Goal: Task Accomplishment & Management: Manage account settings

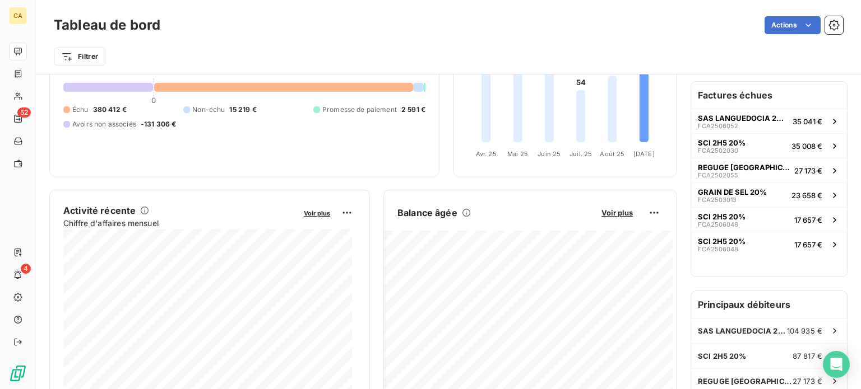
scroll to position [112, 0]
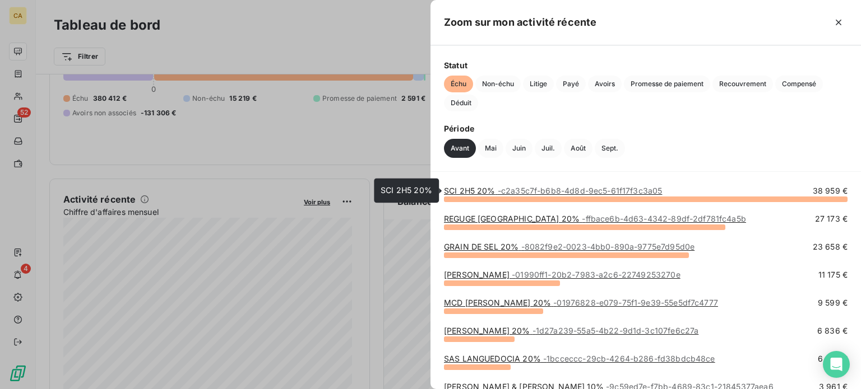
click at [639, 186] on span "- c2a35c7f-b6b8-4d8d-9ec5-61f17f3c3a05" at bounding box center [579, 191] width 165 height 10
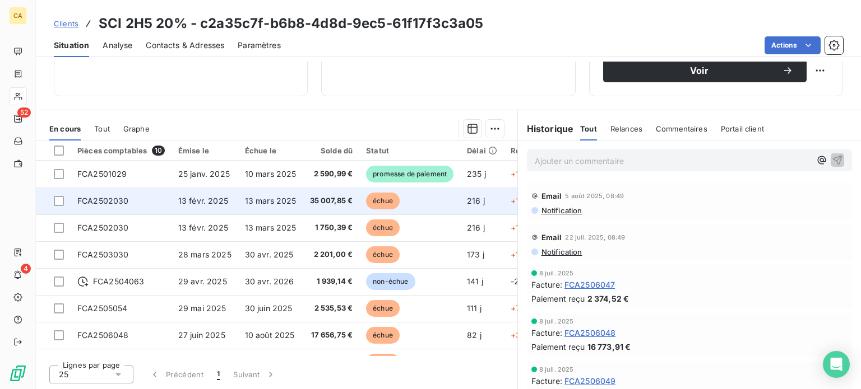
click at [272, 197] on span "13 mars 2025" at bounding box center [271, 201] width 52 height 10
click at [320, 197] on span "35 007,85 €" at bounding box center [331, 201] width 43 height 11
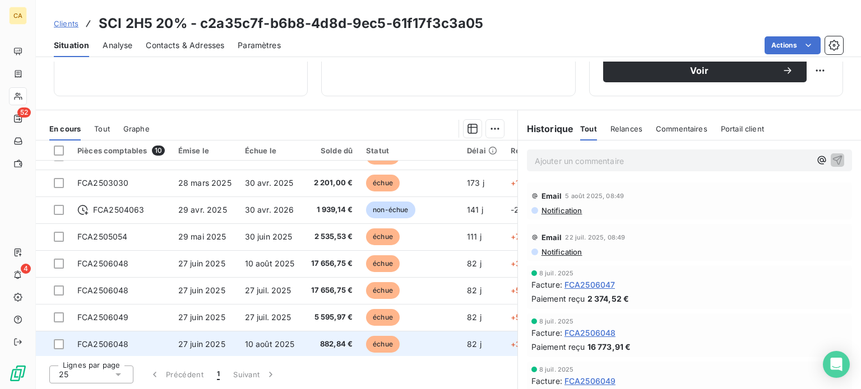
scroll to position [78, 0]
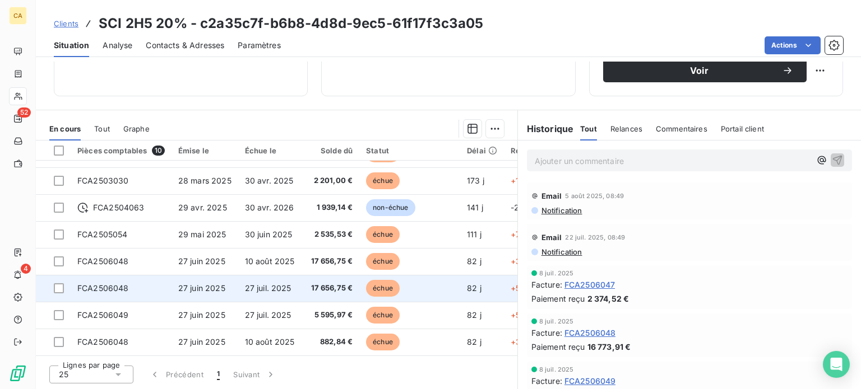
click at [267, 285] on span "27 juil. 2025" at bounding box center [268, 288] width 46 height 10
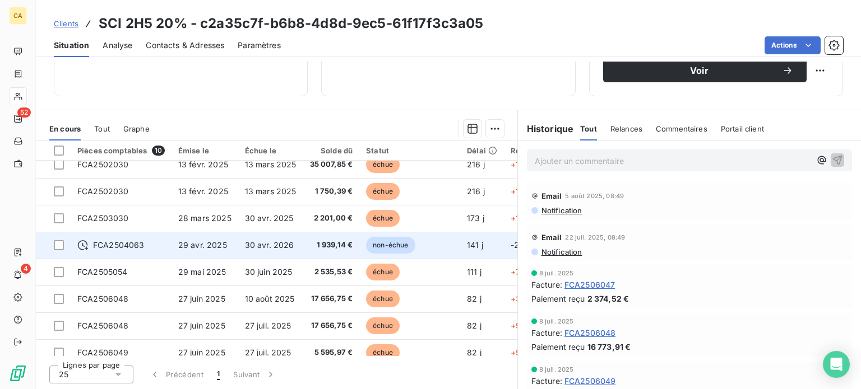
scroll to position [56, 0]
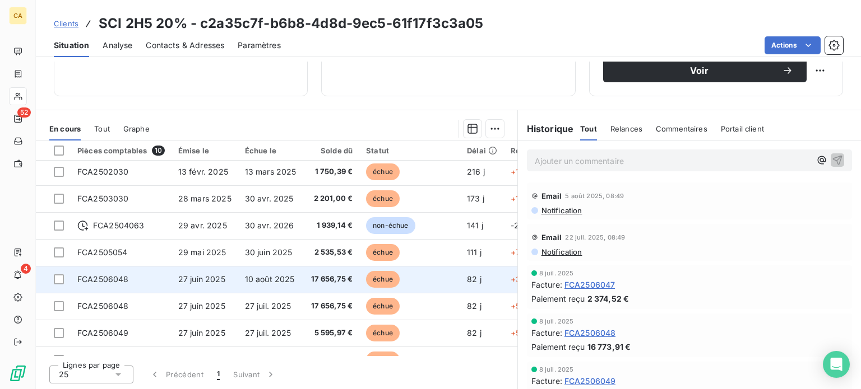
click at [268, 282] on span "10 août 2025" at bounding box center [270, 280] width 50 height 10
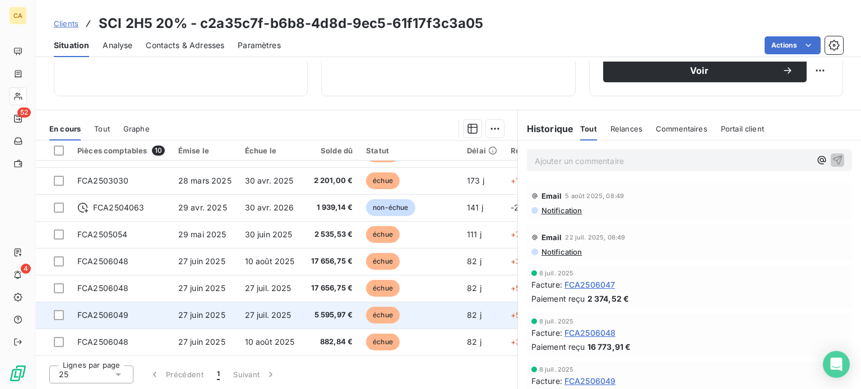
scroll to position [78, 0]
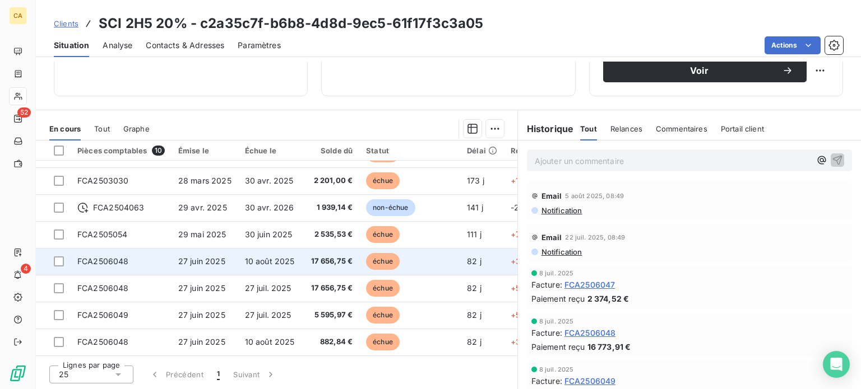
click at [291, 257] on span "10 août 2025" at bounding box center [270, 262] width 50 height 10
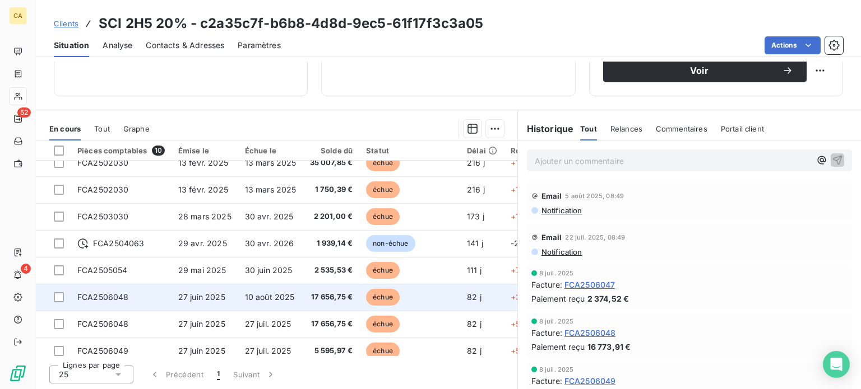
scroll to position [78, 0]
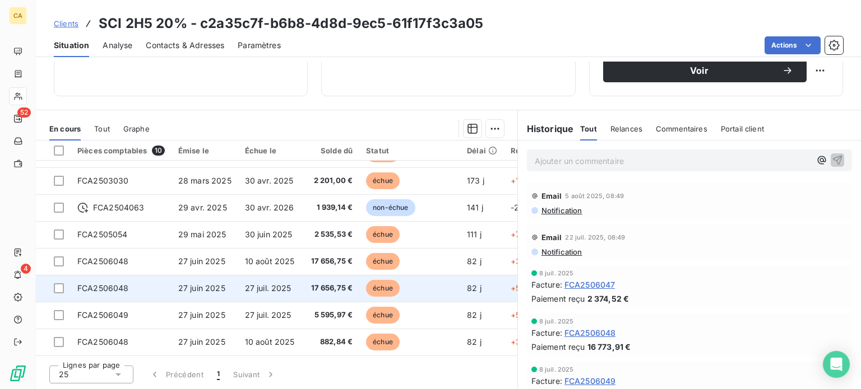
click at [276, 291] on td "27 juil. 2025" at bounding box center [270, 288] width 65 height 27
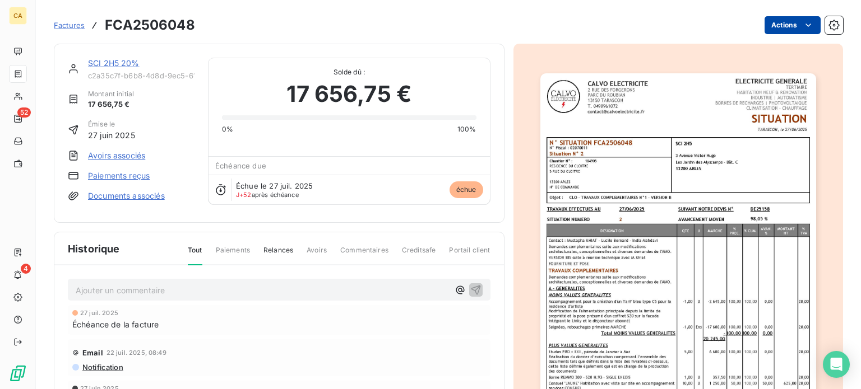
click at [785, 27] on html "CA 52 4 Factures FCA2506048 Actions SCI 2H5 20% c2a35c7f-b6b8-4d8d-9ec5-61f17f3…" at bounding box center [430, 194] width 861 height 389
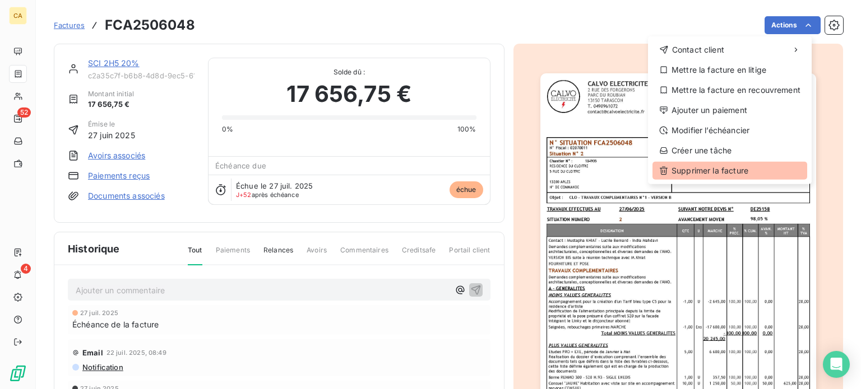
click at [719, 170] on div "Supprimer la facture" at bounding box center [729, 171] width 155 height 18
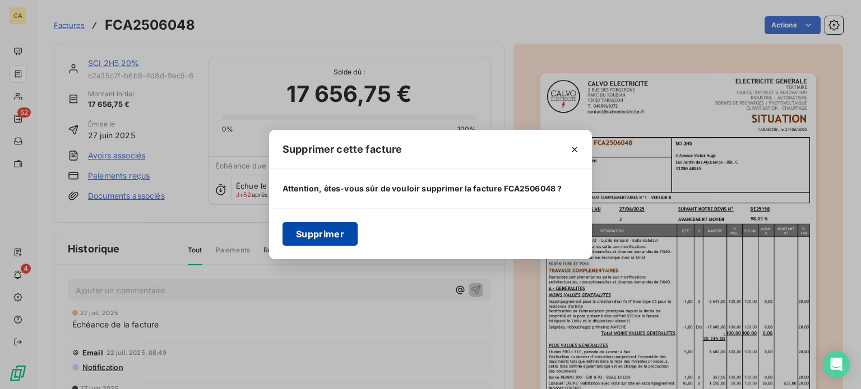
click at [331, 232] on button "Supprimer" at bounding box center [319, 234] width 75 height 24
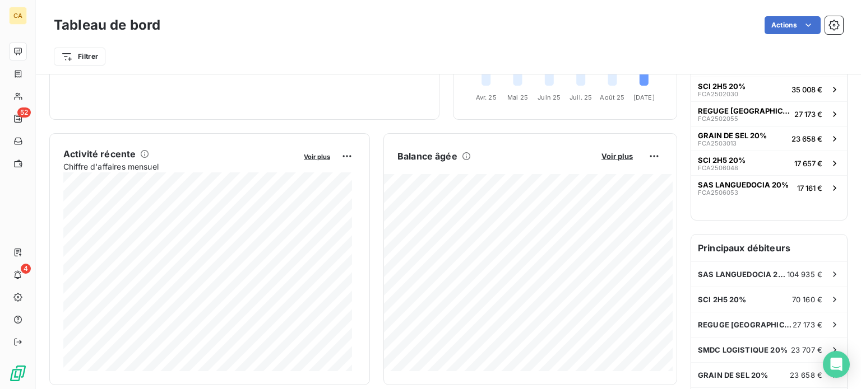
scroll to position [169, 0]
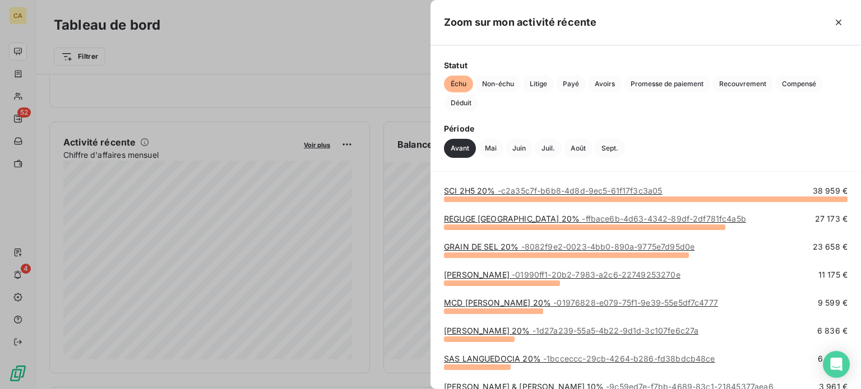
click at [520, 221] on link "REGUGE ARLESIEN 20% - ffbace6b-4d63-4342-89df-2df781fc4a5b" at bounding box center [595, 219] width 302 height 10
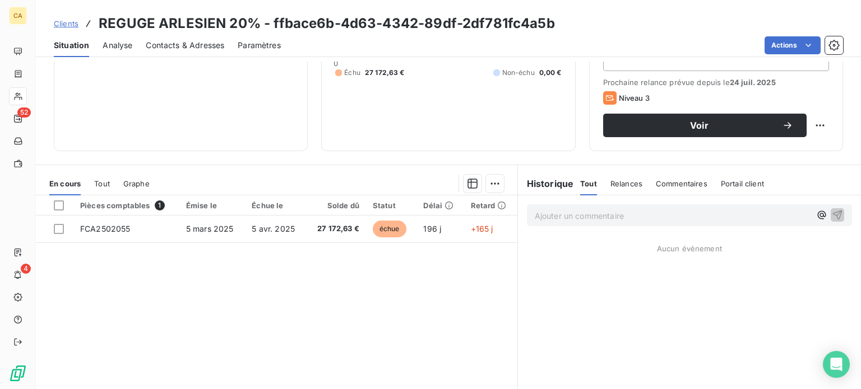
scroll to position [202, 0]
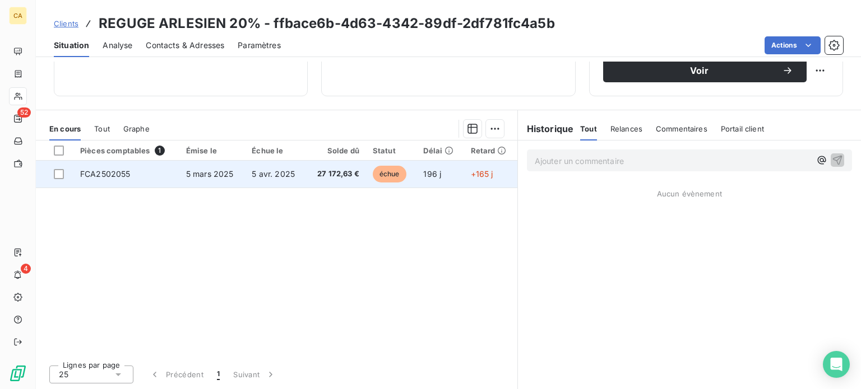
click at [293, 171] on td "5 avr. 2025" at bounding box center [275, 174] width 61 height 27
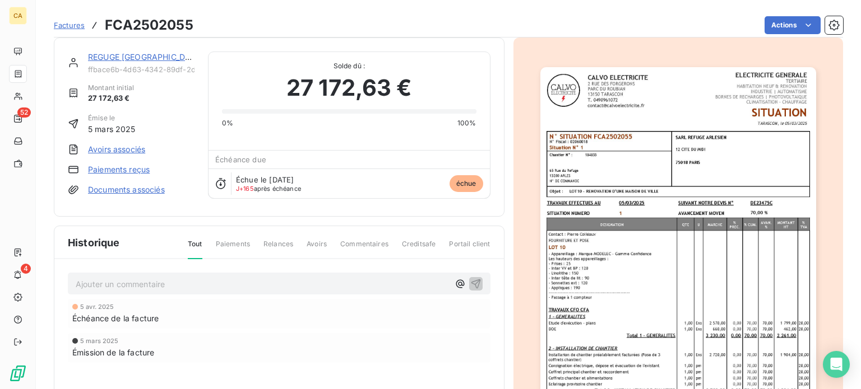
scroll to position [4, 0]
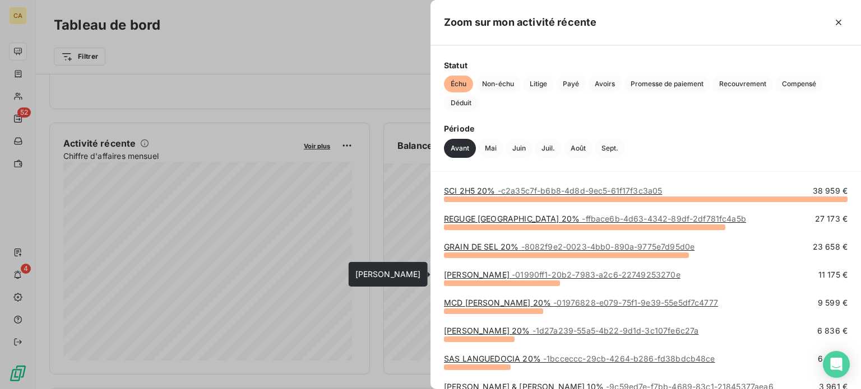
click at [483, 277] on link "[PERSON_NAME] - 01990ff1-20b2-7983-a2c6-22749253270e" at bounding box center [562, 275] width 236 height 10
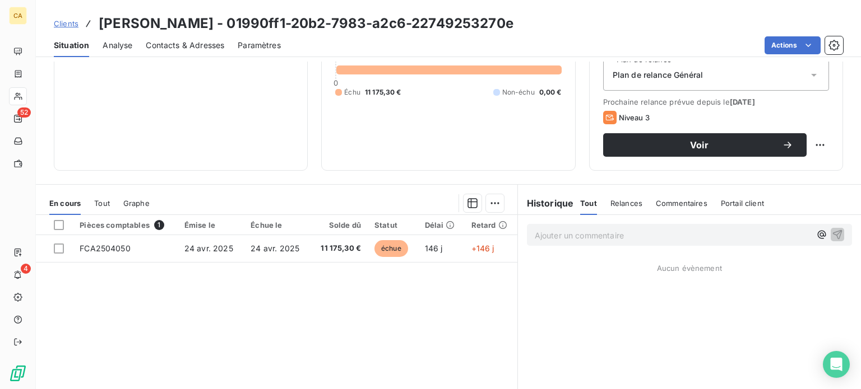
scroll to position [168, 0]
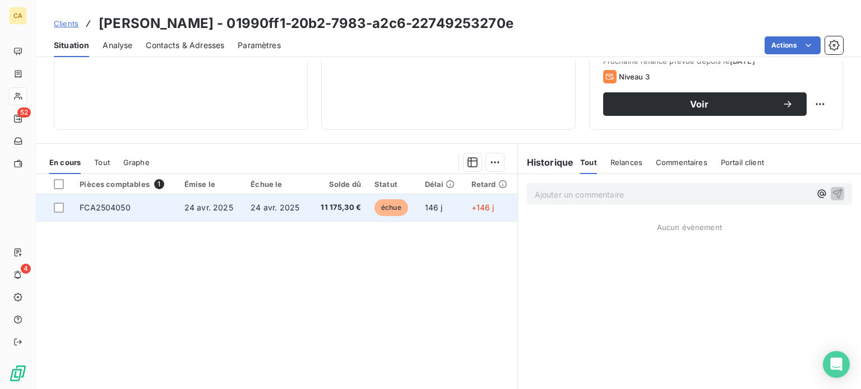
click at [262, 212] on span "24 avr. 2025" at bounding box center [274, 208] width 49 height 10
